Goal: Transaction & Acquisition: Download file/media

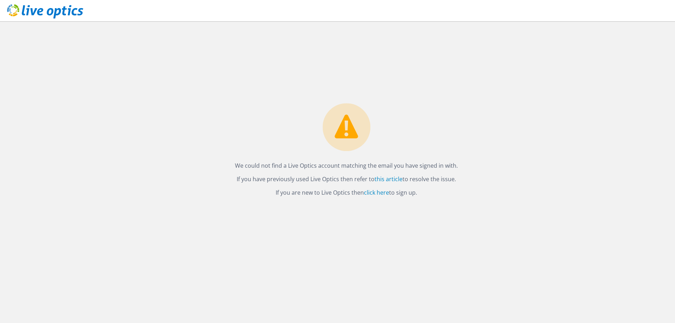
click at [46, 12] on icon at bounding box center [45, 11] width 76 height 15
click at [378, 193] on link "click here" at bounding box center [376, 192] width 25 height 8
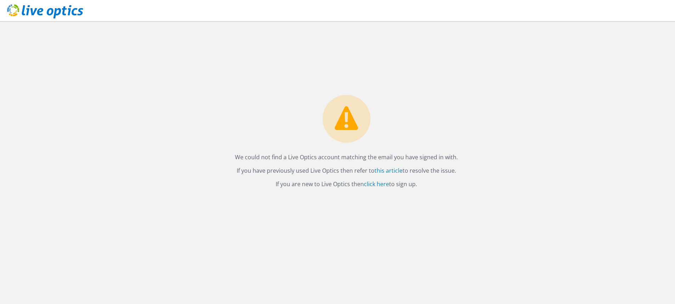
click at [46, 10] on icon at bounding box center [45, 11] width 76 height 15
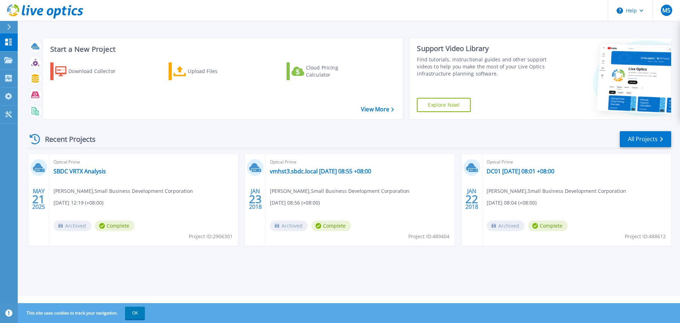
click at [87, 197] on div "Optical Prime SBDC VRTX Analysis Michael Studte , Small Business Development Co…" at bounding box center [143, 200] width 189 height 92
click at [92, 171] on link "SBDC VRTX Analysis" at bounding box center [79, 170] width 52 height 7
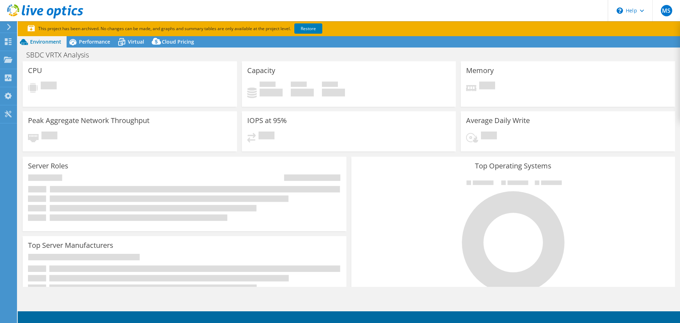
select select "[GEOGRAPHIC_DATA]"
select select "AUD"
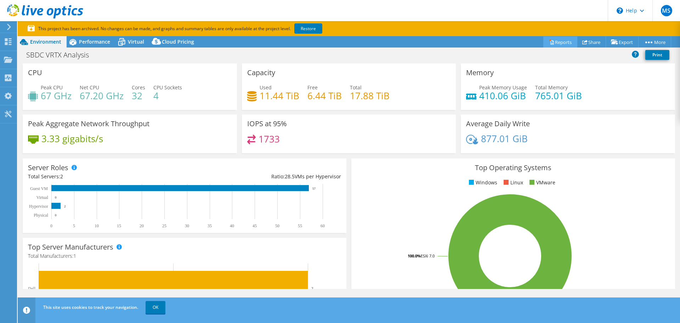
click at [552, 41] on link "Reports" at bounding box center [560, 41] width 34 height 11
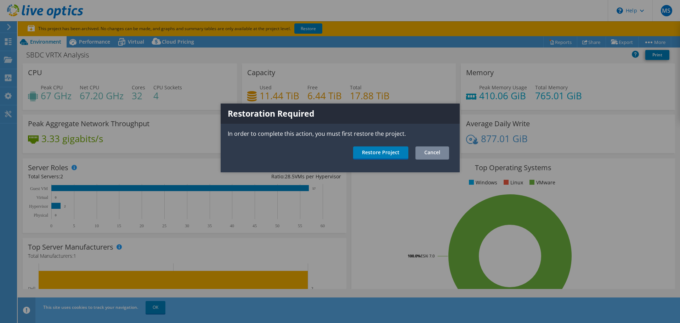
click at [429, 154] on link "Cancel" at bounding box center [432, 152] width 34 height 13
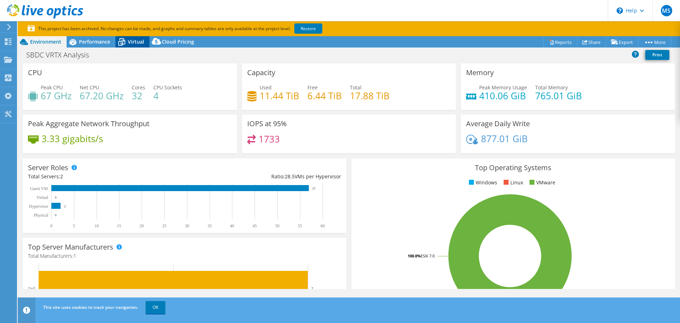
click at [138, 40] on span "Virtual" at bounding box center [136, 41] width 16 height 7
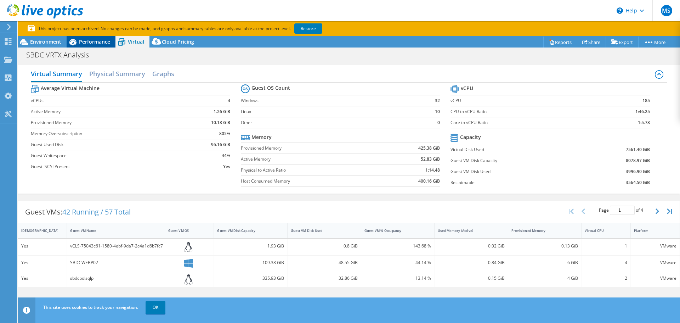
click at [102, 40] on span "Performance" at bounding box center [94, 41] width 31 height 7
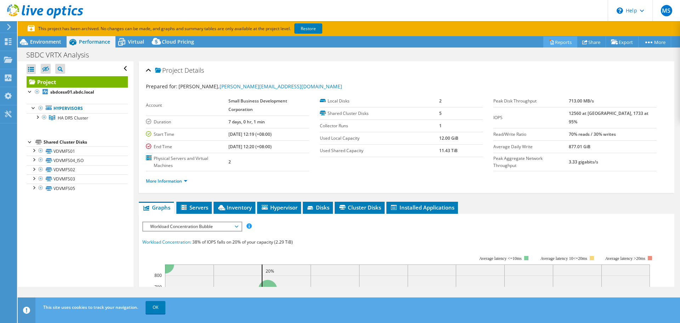
click at [552, 40] on link "Reports" at bounding box center [560, 41] width 34 height 11
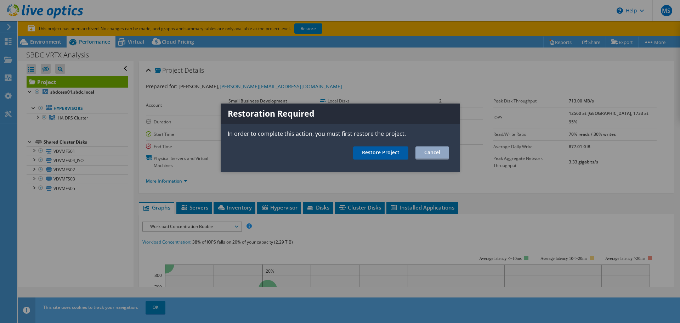
click at [385, 150] on link "Restore Project" at bounding box center [380, 152] width 55 height 13
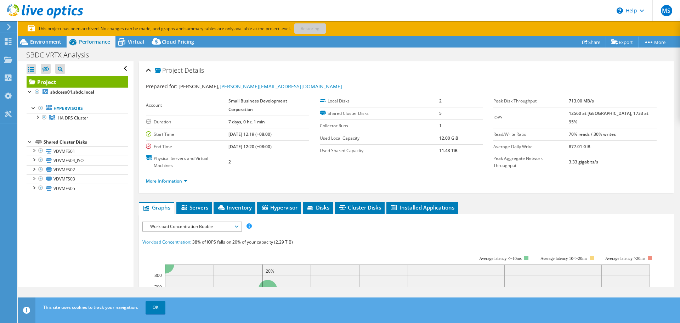
click at [431, 74] on div "Project Details" at bounding box center [406, 70] width 521 height 15
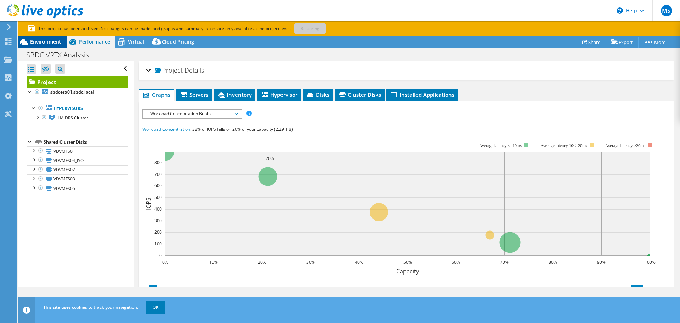
click at [44, 39] on span "Environment" at bounding box center [45, 41] width 31 height 7
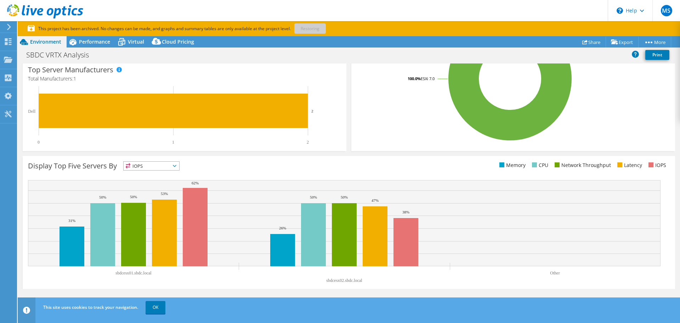
scroll to position [187, 0]
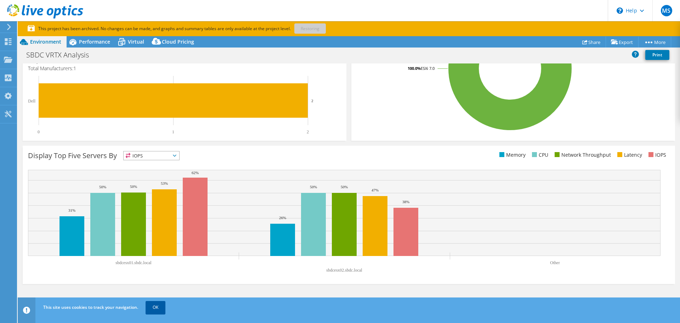
click at [159, 308] on link "OK" at bounding box center [156, 307] width 20 height 13
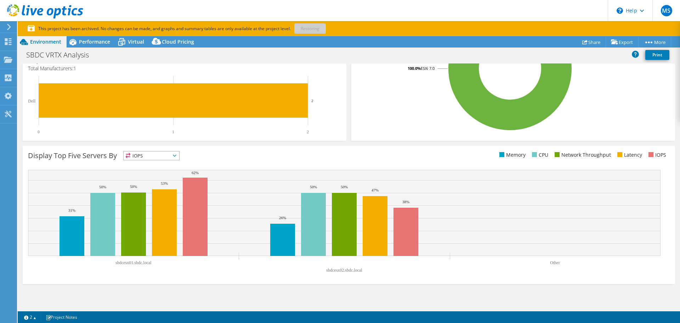
scroll to position [0, 0]
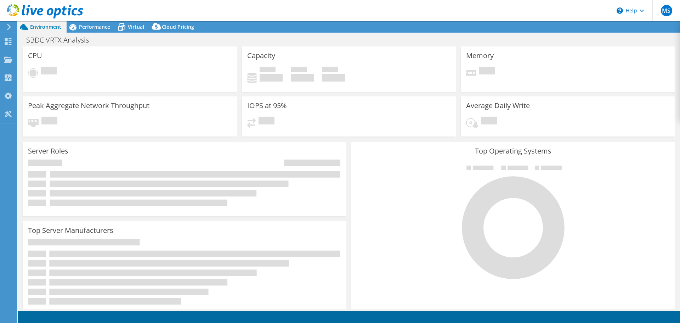
select select "[GEOGRAPHIC_DATA]"
select select "USD"
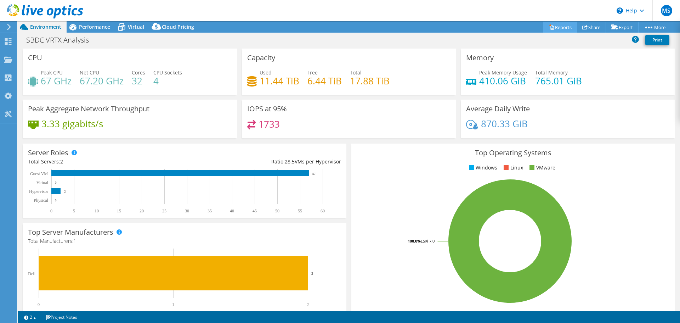
click at [564, 24] on link "Reports" at bounding box center [560, 27] width 34 height 11
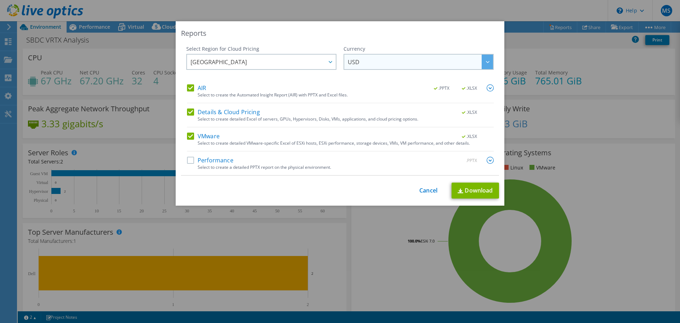
click at [414, 64] on span "USD" at bounding box center [420, 62] width 145 height 15
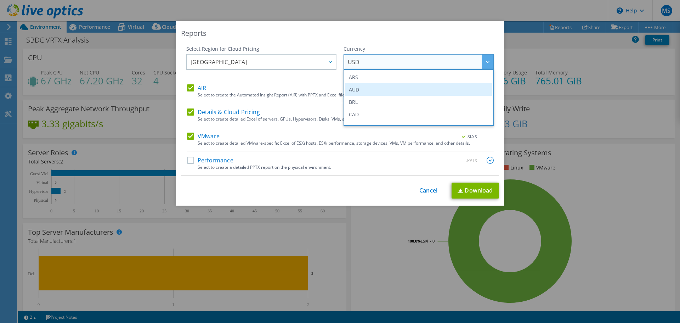
click at [407, 87] on li "AUD" at bounding box center [418, 89] width 147 height 12
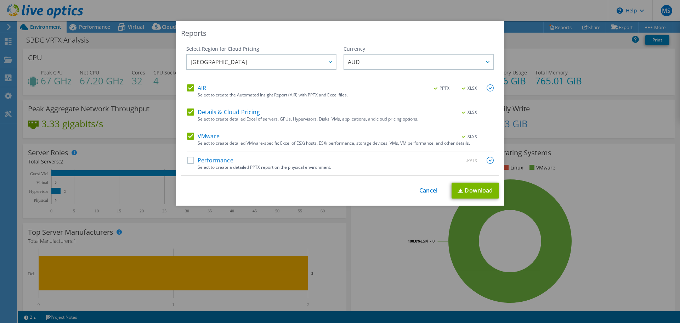
click at [190, 111] on label "Details & Cloud Pricing" at bounding box center [223, 111] width 73 height 7
click at [0, 0] on input "Details & Cloud Pricing" at bounding box center [0, 0] width 0 height 0
click at [188, 160] on label "Performance" at bounding box center [210, 160] width 46 height 7
click at [0, 0] on input "Performance" at bounding box center [0, 0] width 0 height 0
click at [470, 190] on link "Download" at bounding box center [474, 190] width 47 height 16
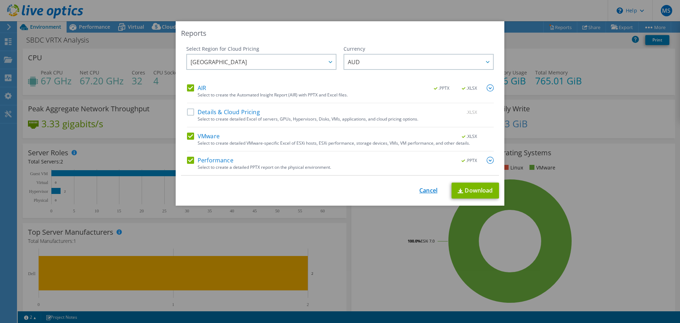
click at [424, 189] on link "Cancel" at bounding box center [428, 190] width 18 height 7
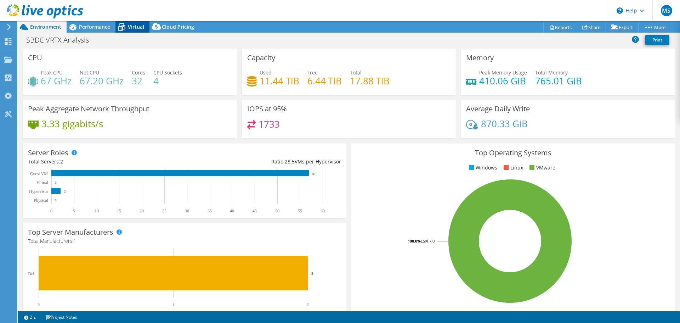
click at [128, 25] on span "Virtual" at bounding box center [136, 26] width 16 height 7
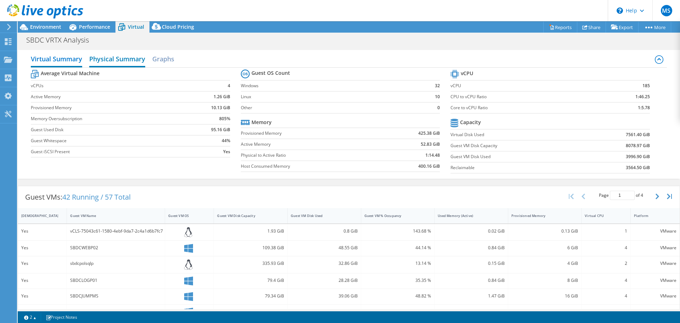
click at [124, 59] on h2 "Physical Summary" at bounding box center [117, 60] width 56 height 16
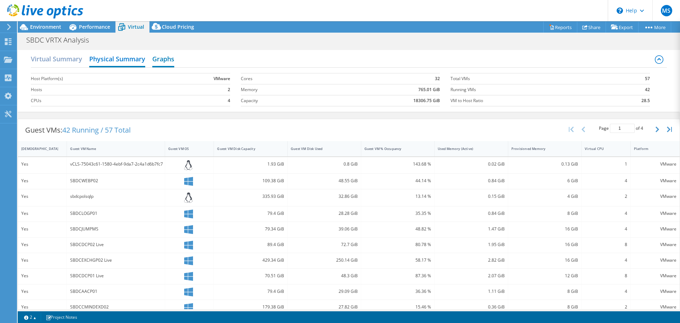
click at [157, 59] on h2 "Graphs" at bounding box center [163, 60] width 22 height 16
